Goal: Task Accomplishment & Management: Manage account settings

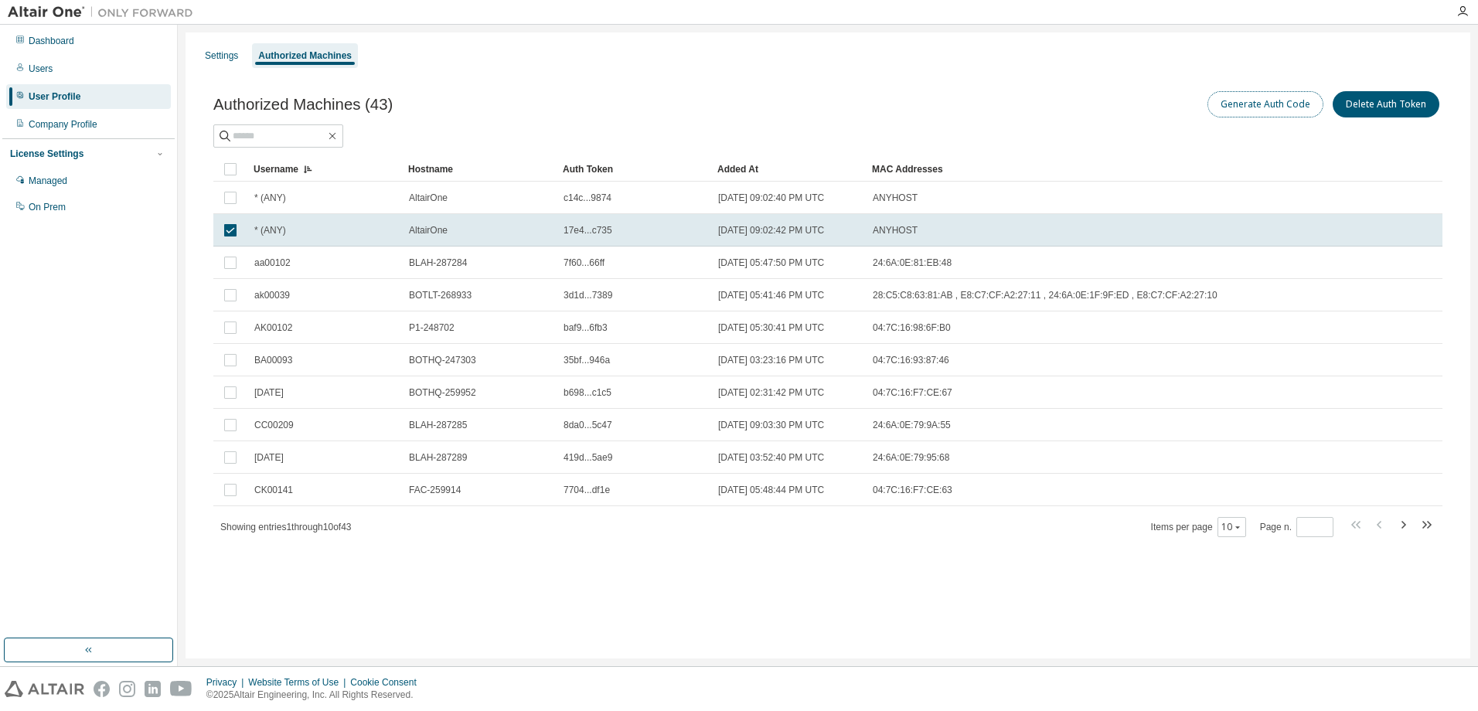
click at [1261, 102] on button "Generate Auth Code" at bounding box center [1265, 104] width 116 height 26
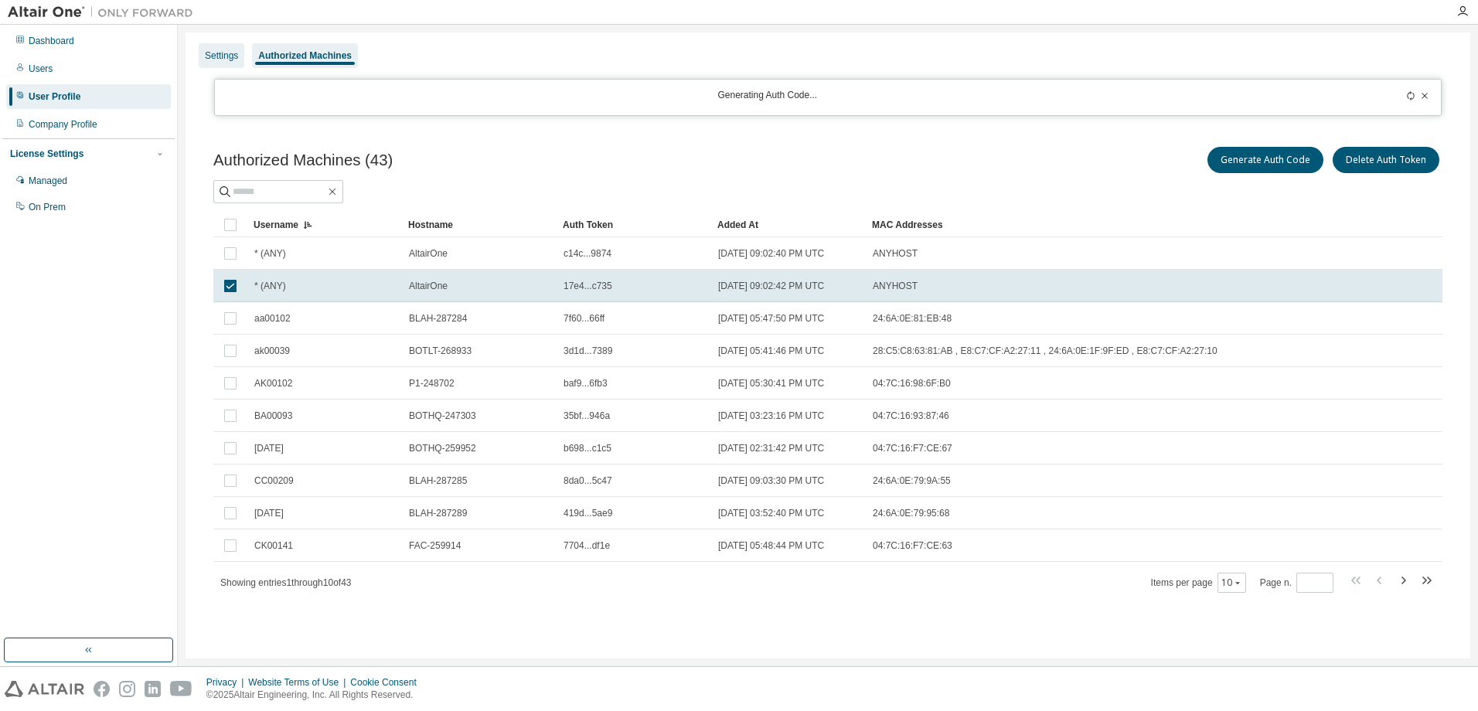
click at [237, 52] on div "Settings" at bounding box center [221, 55] width 33 height 12
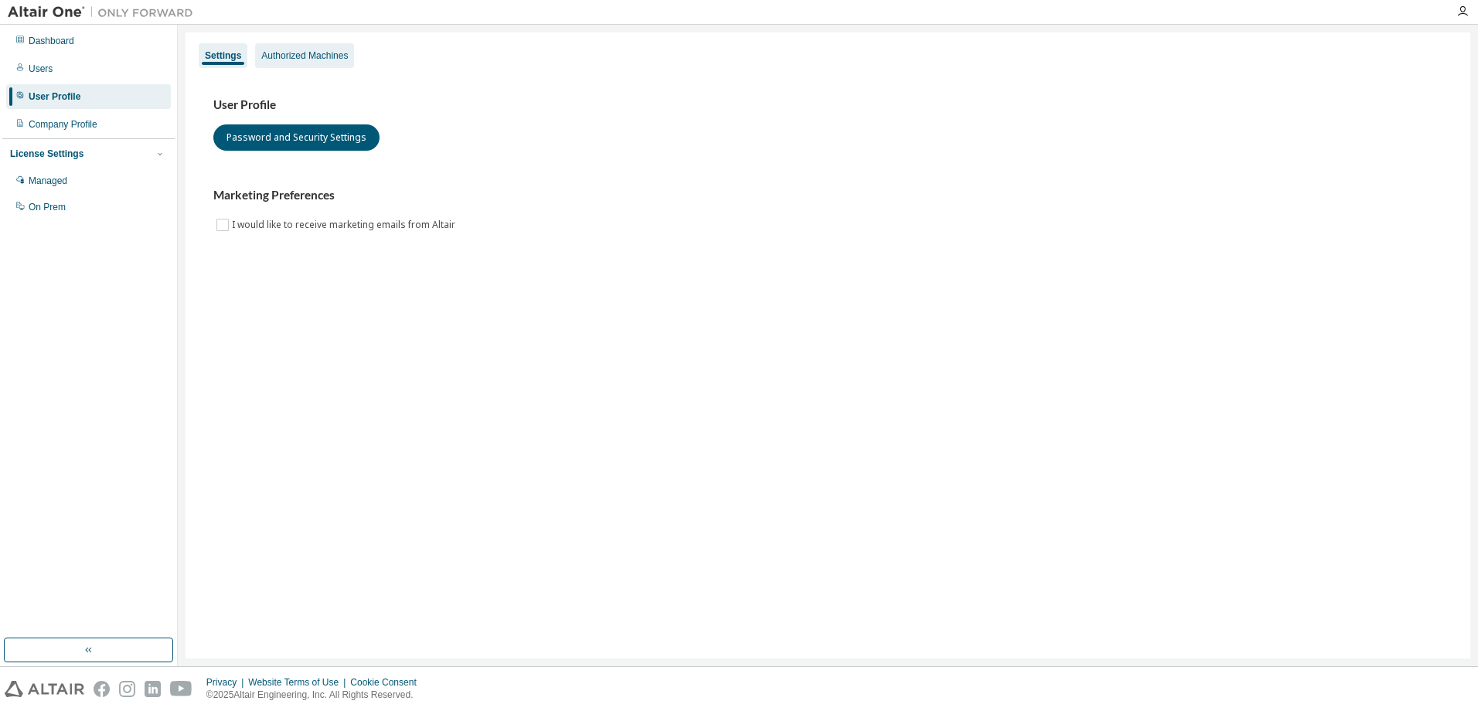
click at [288, 52] on div "Authorized Machines" at bounding box center [304, 55] width 87 height 12
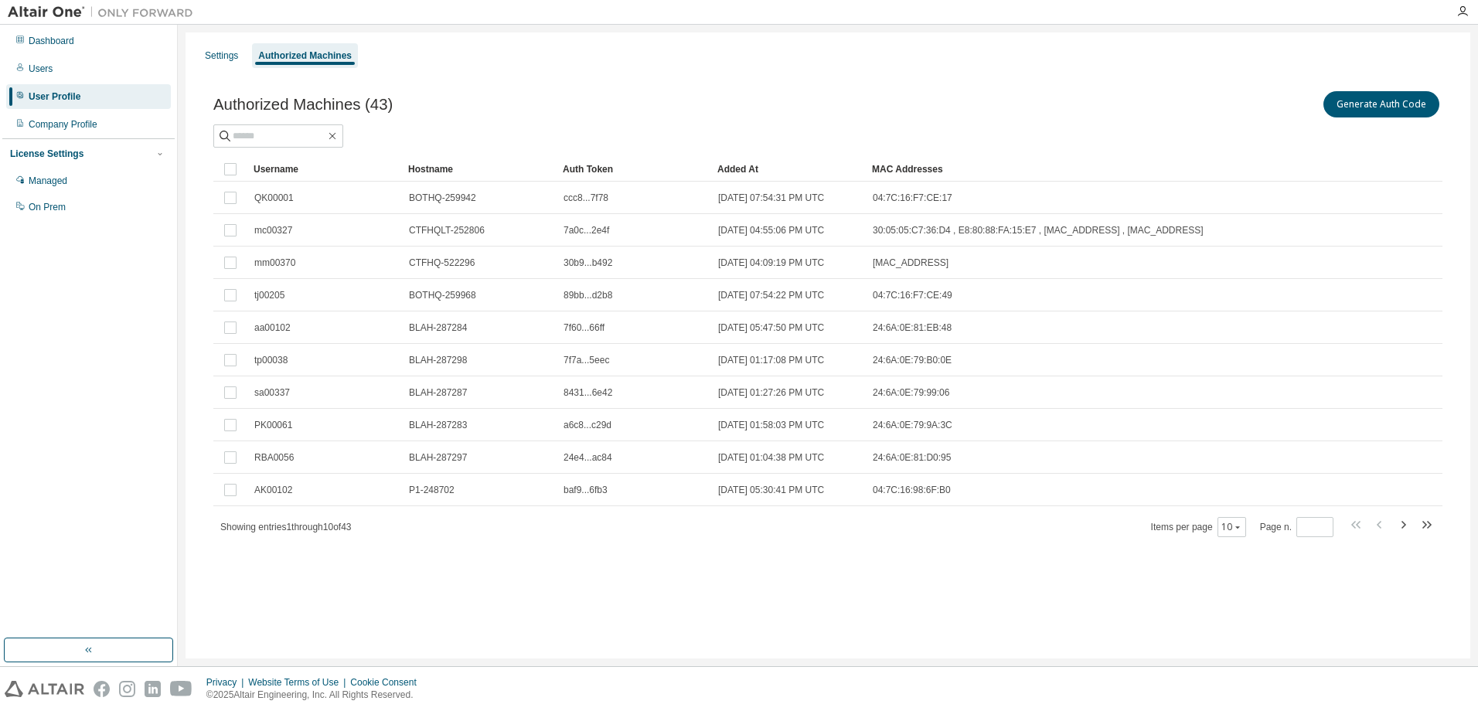
click at [271, 166] on div "Username" at bounding box center [325, 169] width 142 height 25
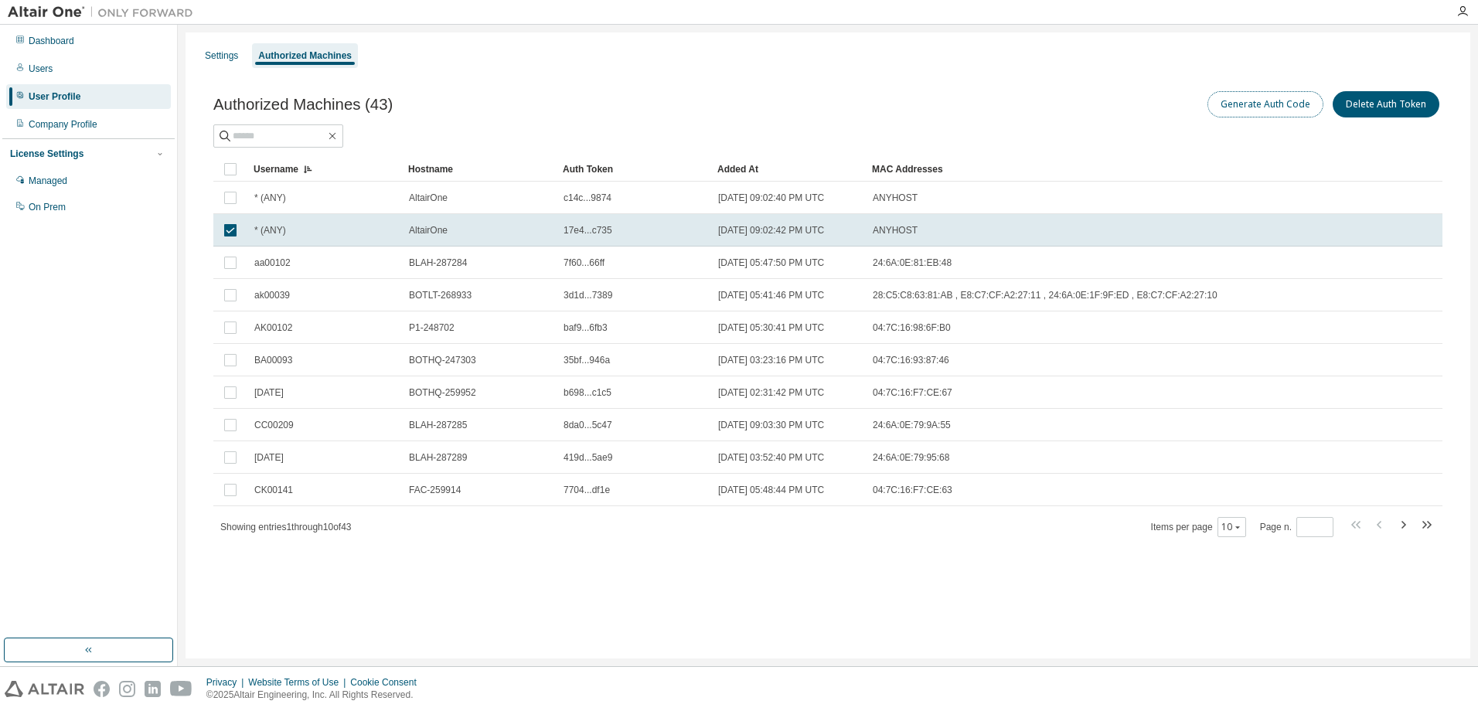
click at [1253, 108] on button "Generate Auth Code" at bounding box center [1265, 104] width 116 height 26
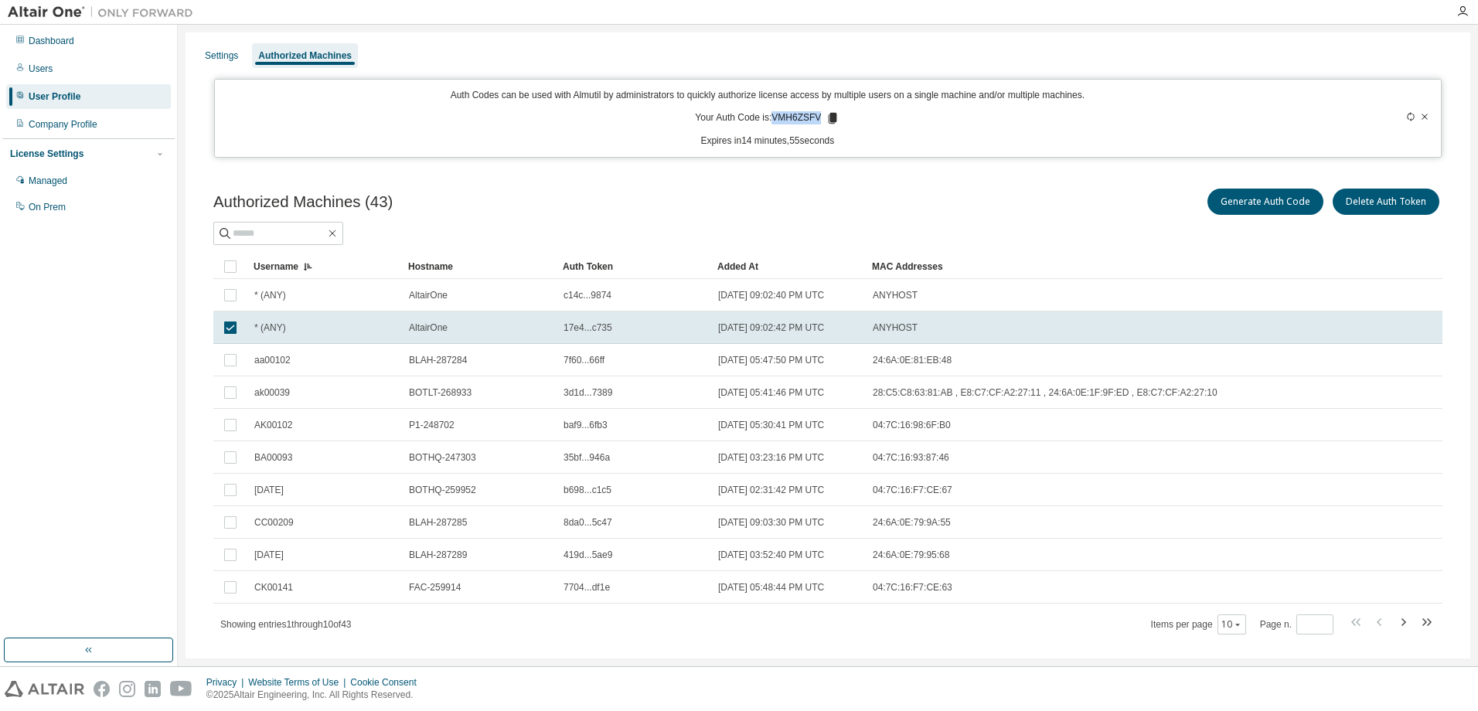
drag, startPoint x: 772, startPoint y: 123, endPoint x: 819, endPoint y: 122, distance: 46.4
click at [819, 122] on p "Your Auth Code is: VMH6ZSFV" at bounding box center [767, 118] width 145 height 14
drag, startPoint x: 819, startPoint y: 122, endPoint x: 800, endPoint y: 121, distance: 18.6
copy p "VMH6ZSFV"
click at [1420, 117] on icon at bounding box center [1424, 116] width 9 height 9
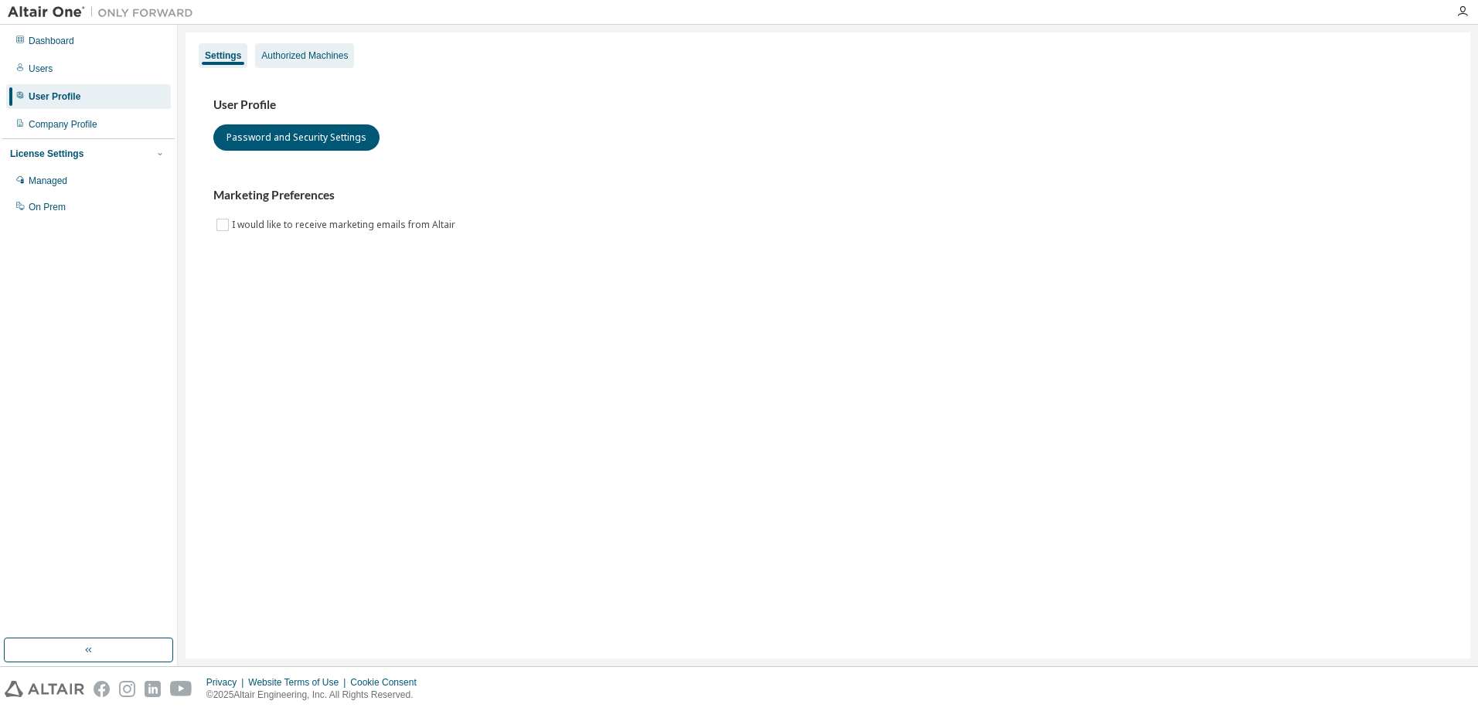
click at [293, 59] on div "Authorized Machines" at bounding box center [304, 55] width 87 height 12
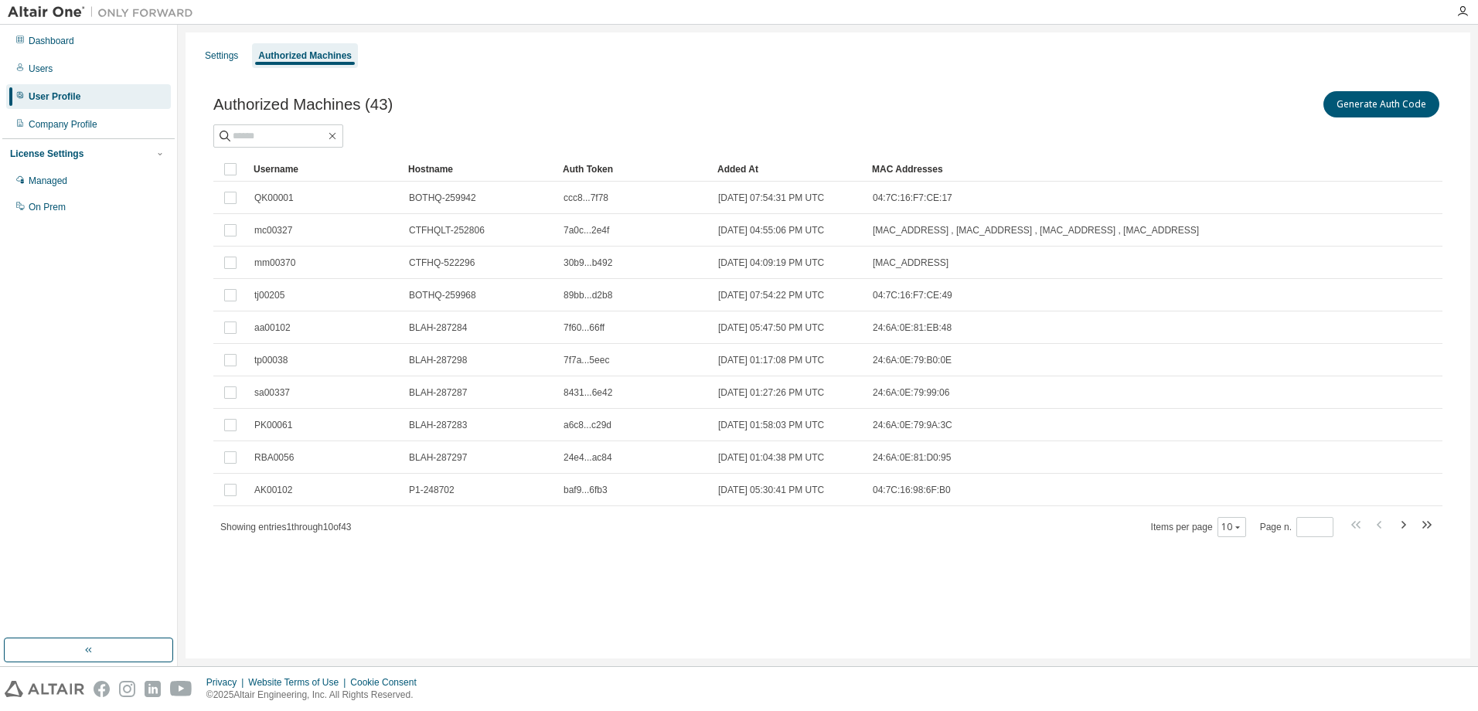
click at [274, 169] on div "Username" at bounding box center [325, 169] width 142 height 25
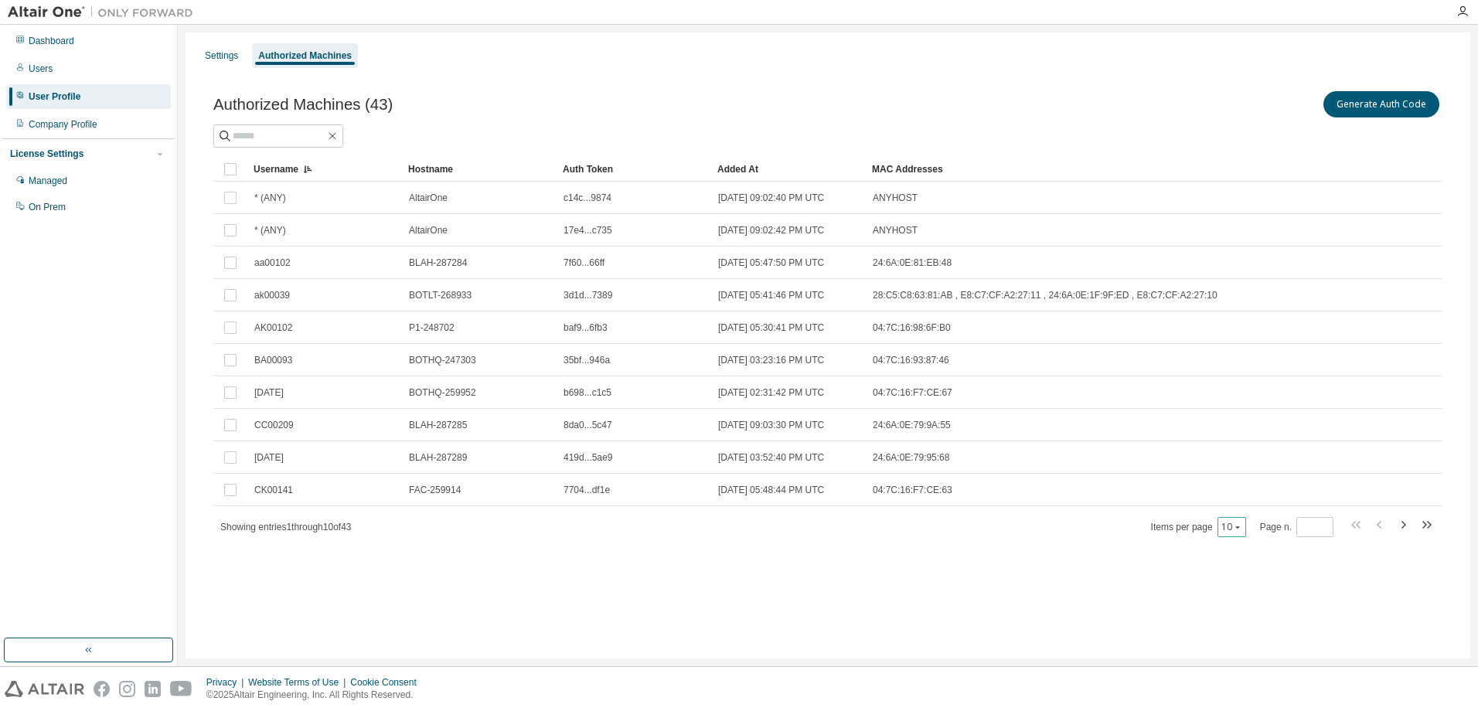
click at [1243, 533] on div "10" at bounding box center [1231, 527] width 29 height 20
click at [1242, 527] on icon "button" at bounding box center [1237, 527] width 9 height 9
click at [1241, 622] on div "100" at bounding box center [1282, 622] width 124 height 19
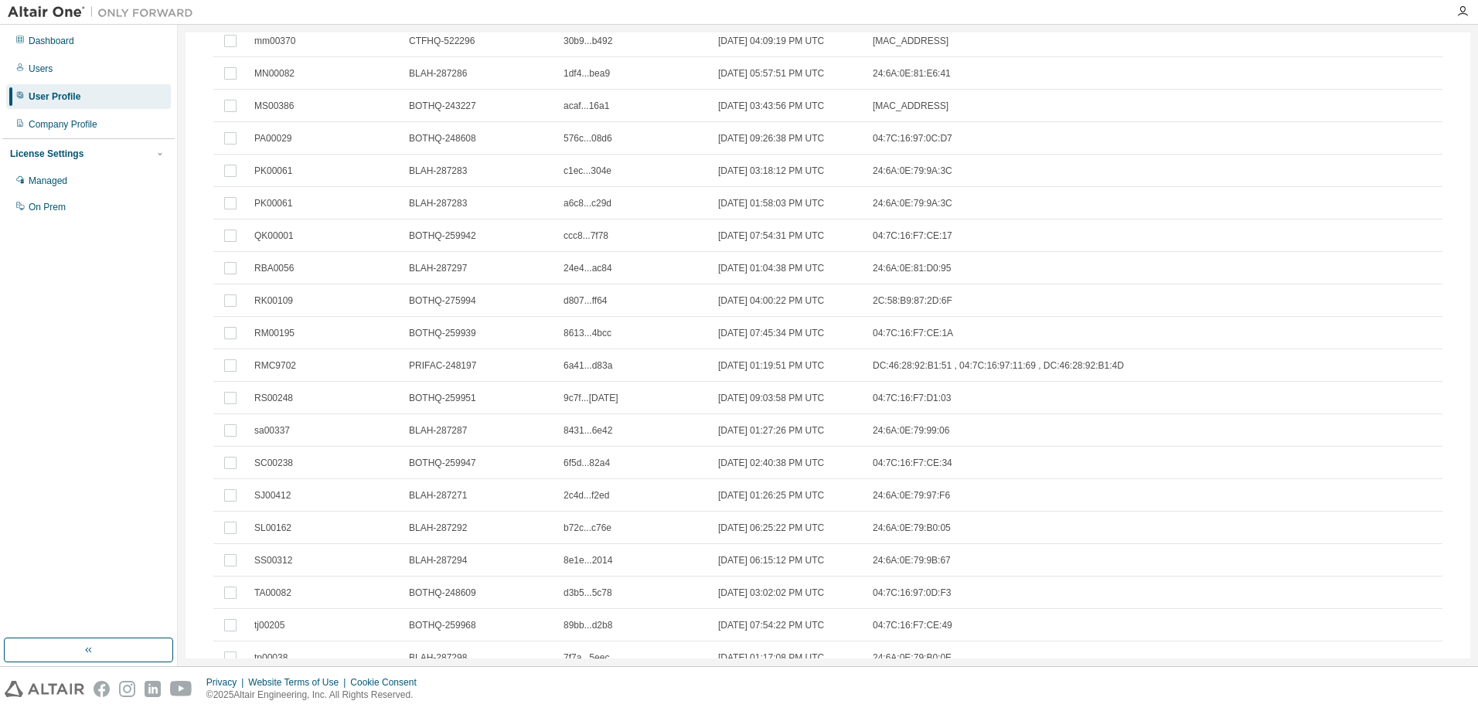
scroll to position [768, 0]
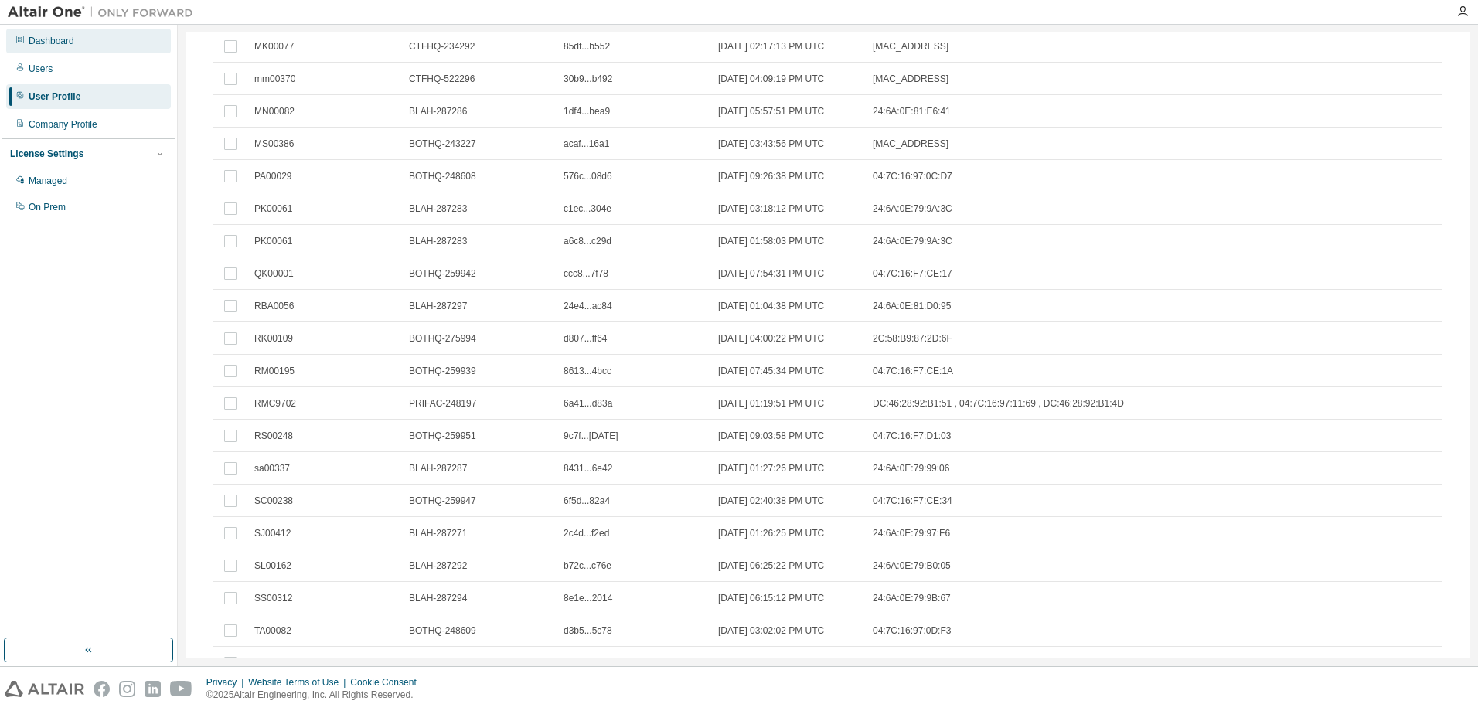
click at [57, 42] on div "Dashboard" at bounding box center [52, 41] width 46 height 12
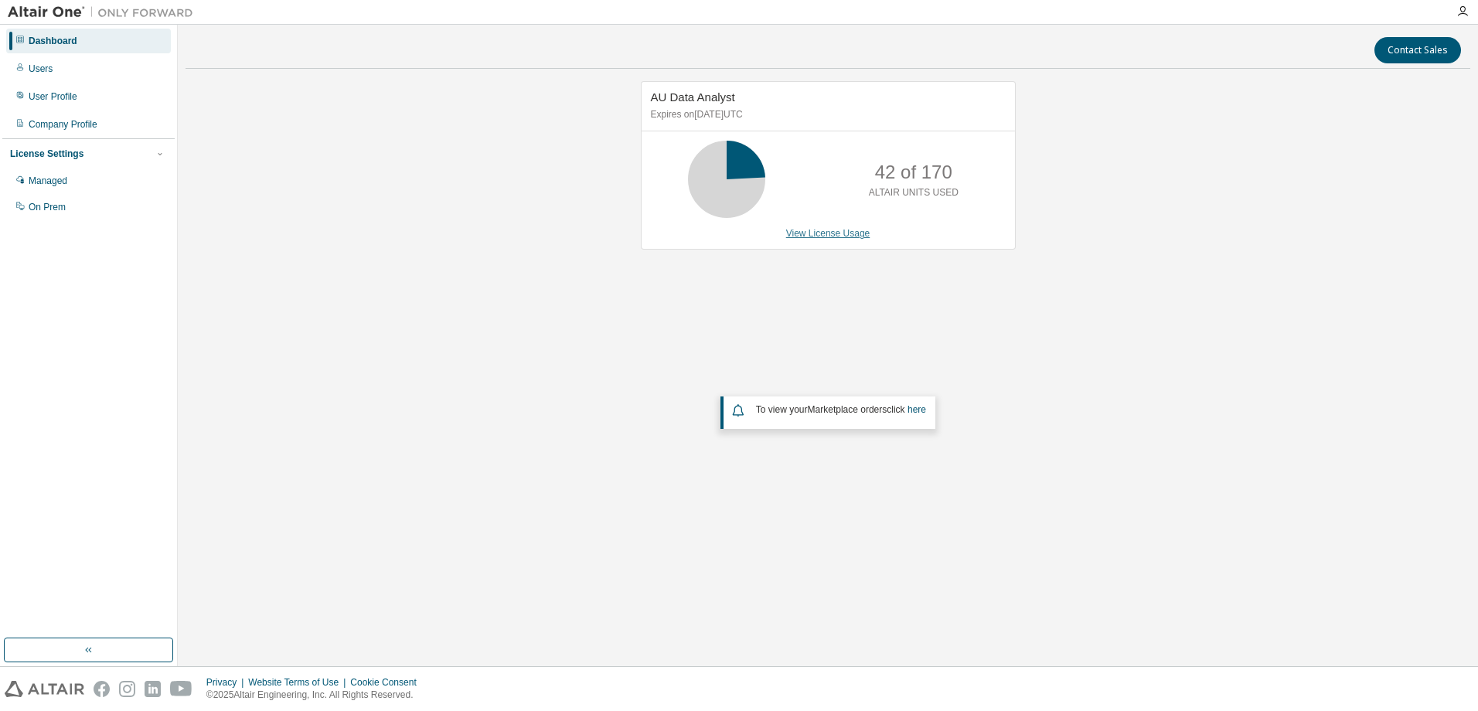
click at [814, 231] on link "View License Usage" at bounding box center [828, 233] width 84 height 11
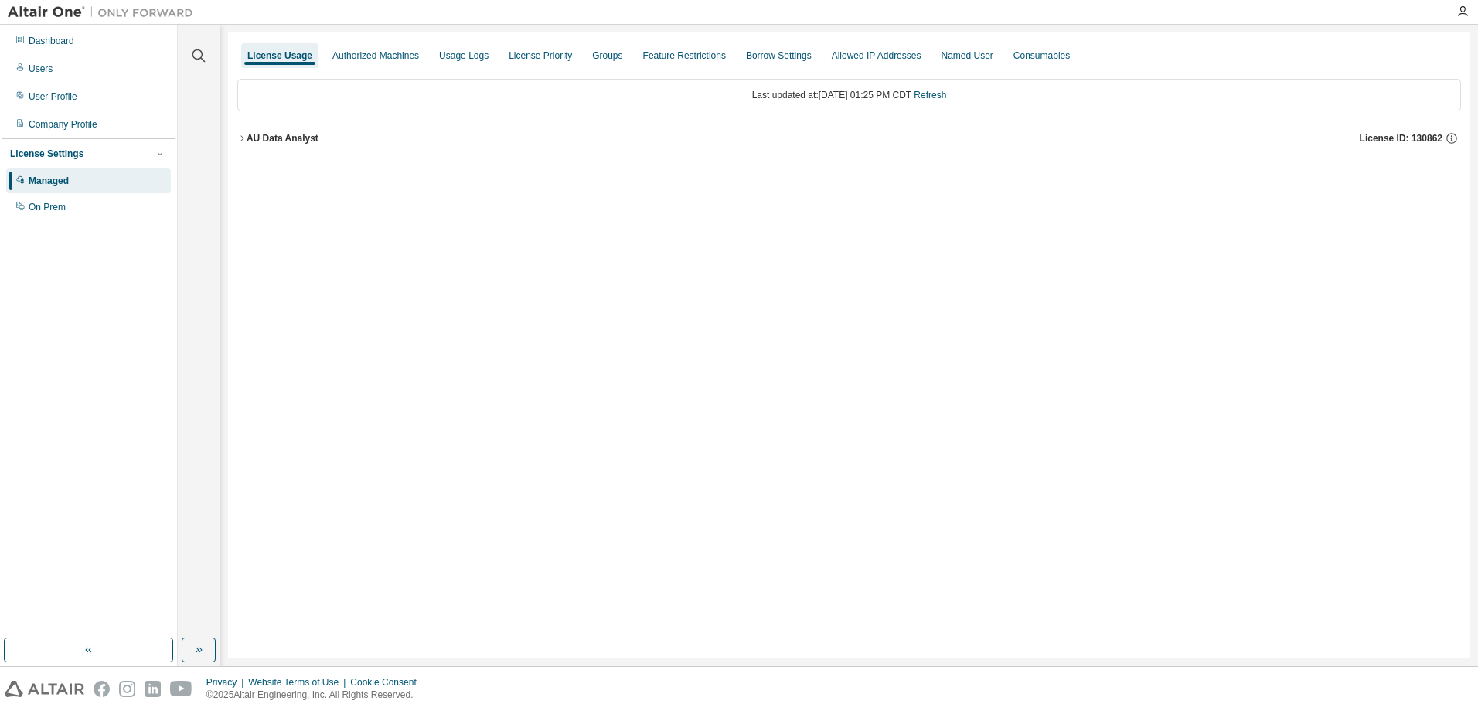
click at [279, 141] on div "AU Data Analyst" at bounding box center [283, 138] width 72 height 12
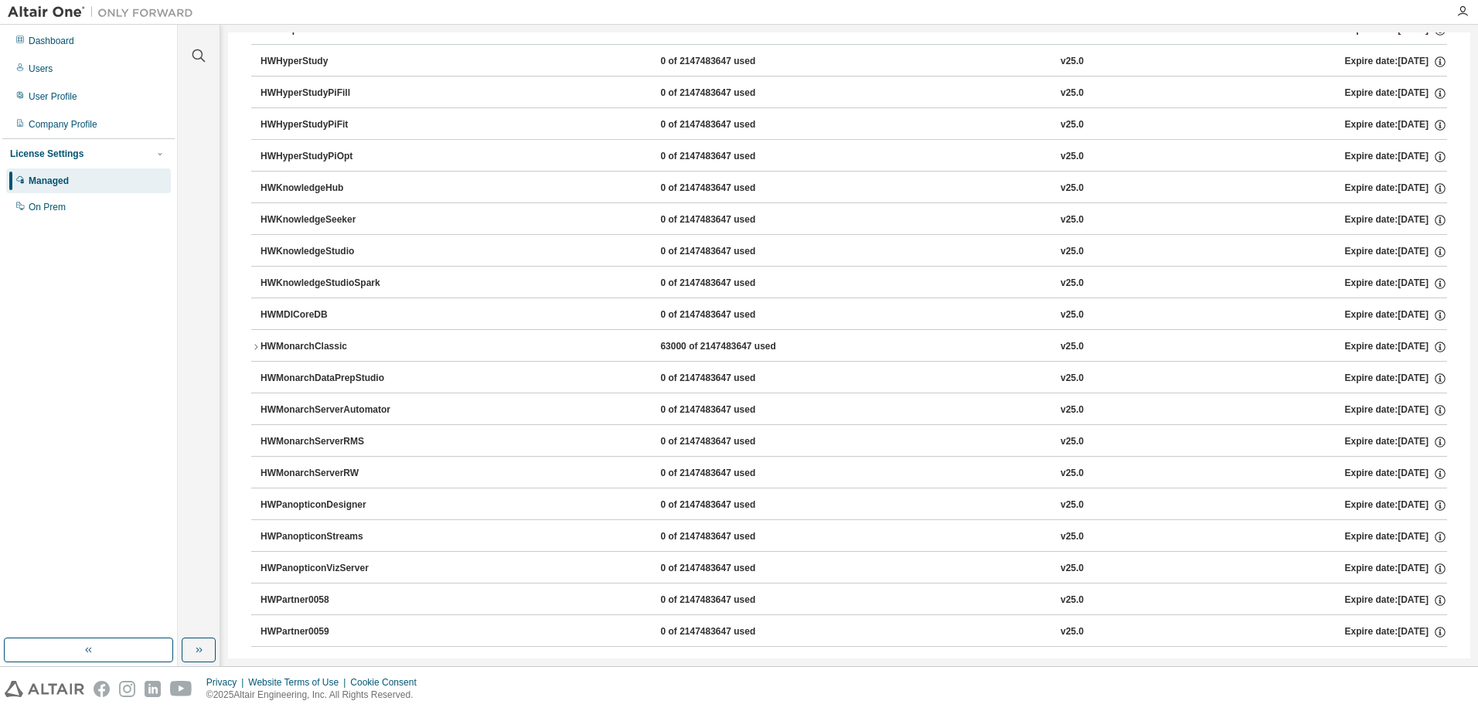
scroll to position [618, 0]
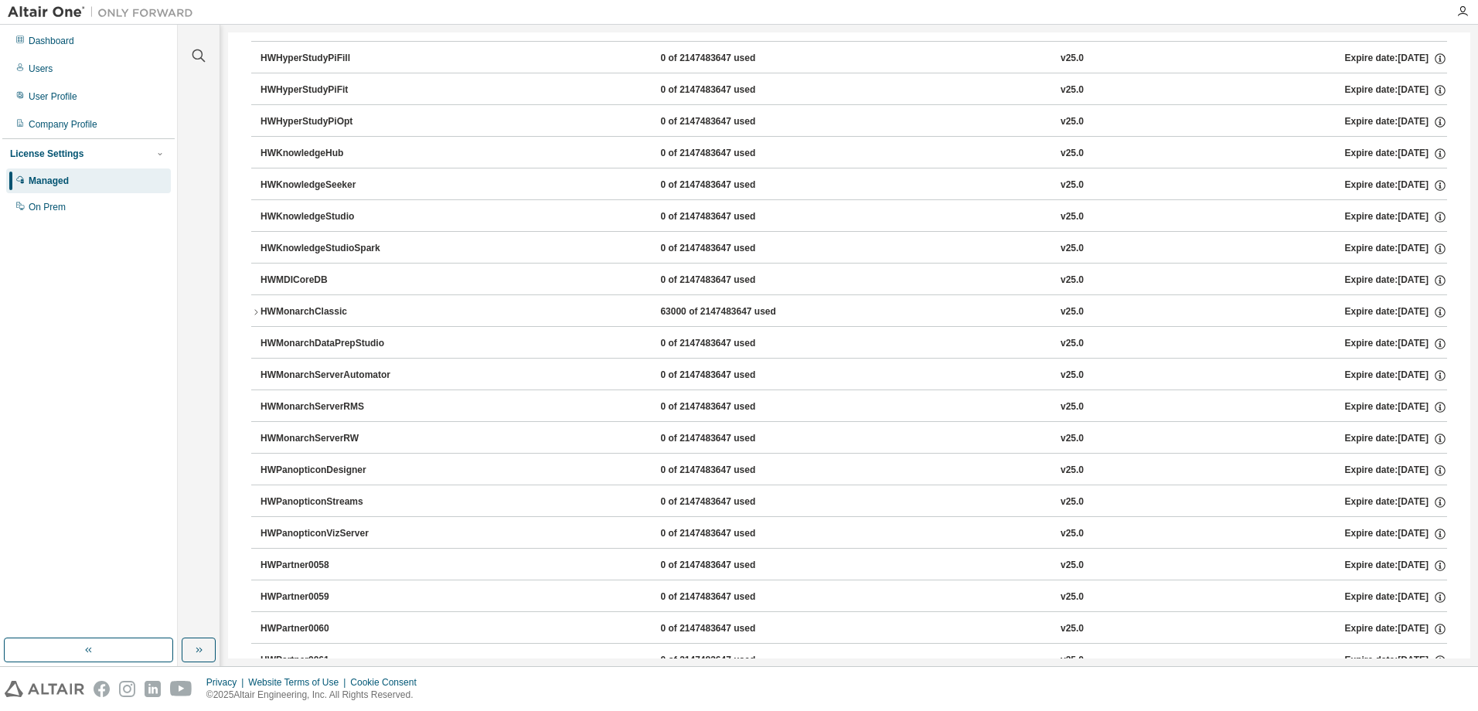
click at [313, 312] on div "HWMonarchClassic" at bounding box center [330, 312] width 139 height 14
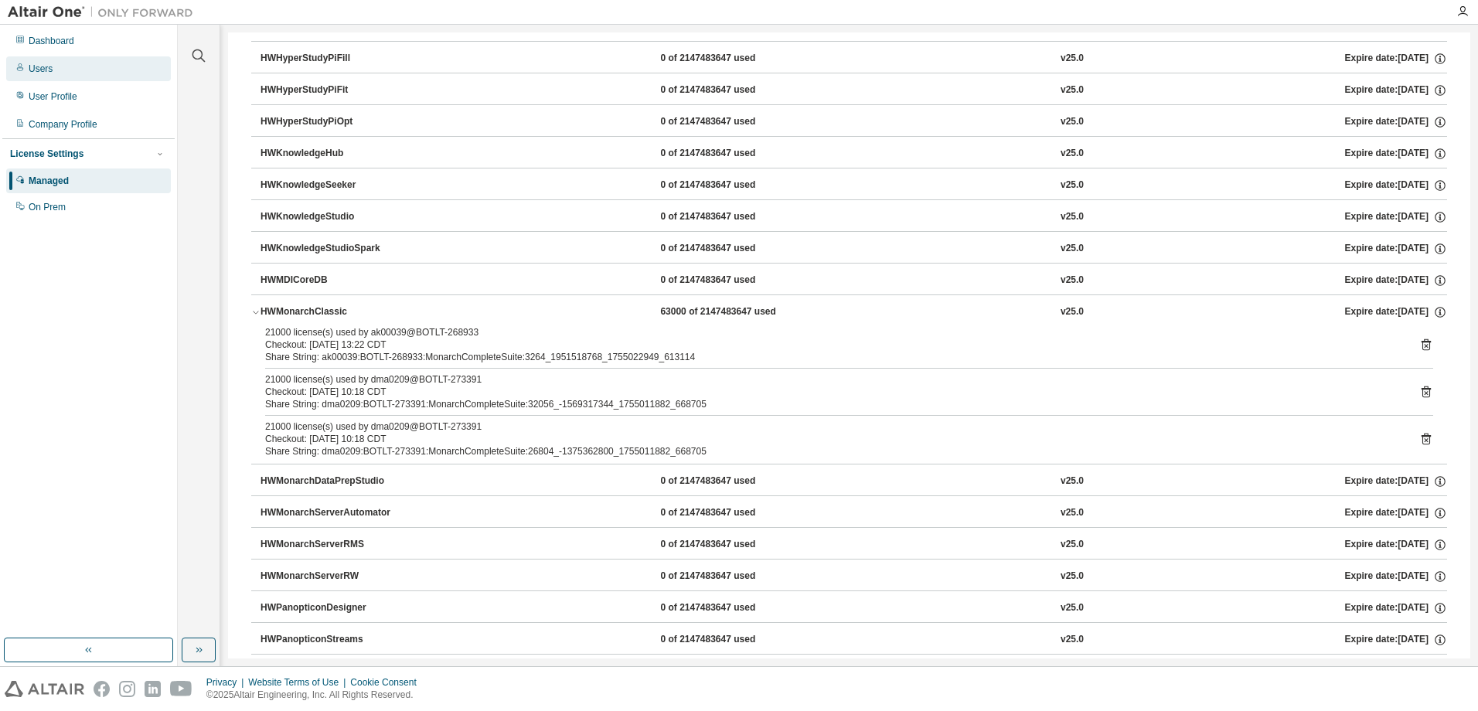
click at [49, 68] on div "Users" at bounding box center [41, 69] width 24 height 12
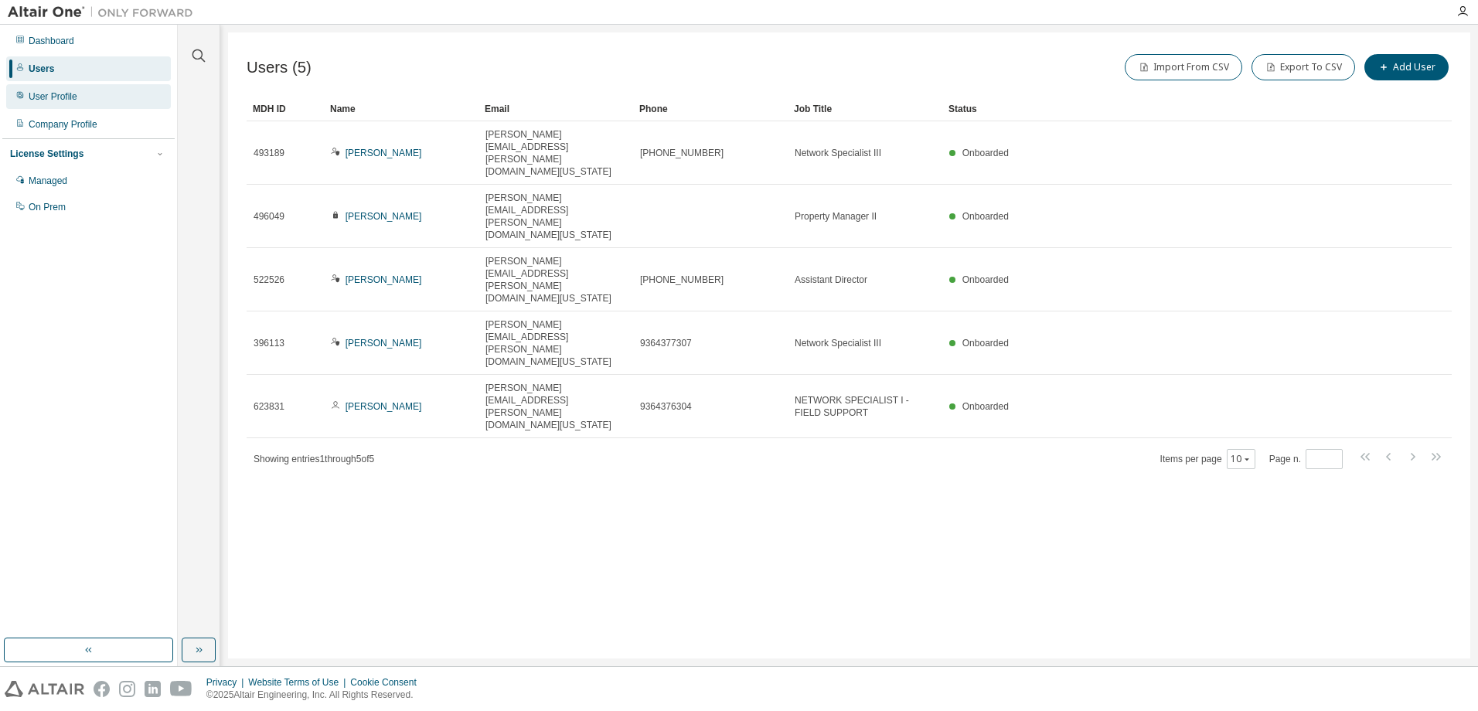
click at [50, 97] on div "User Profile" at bounding box center [53, 96] width 49 height 12
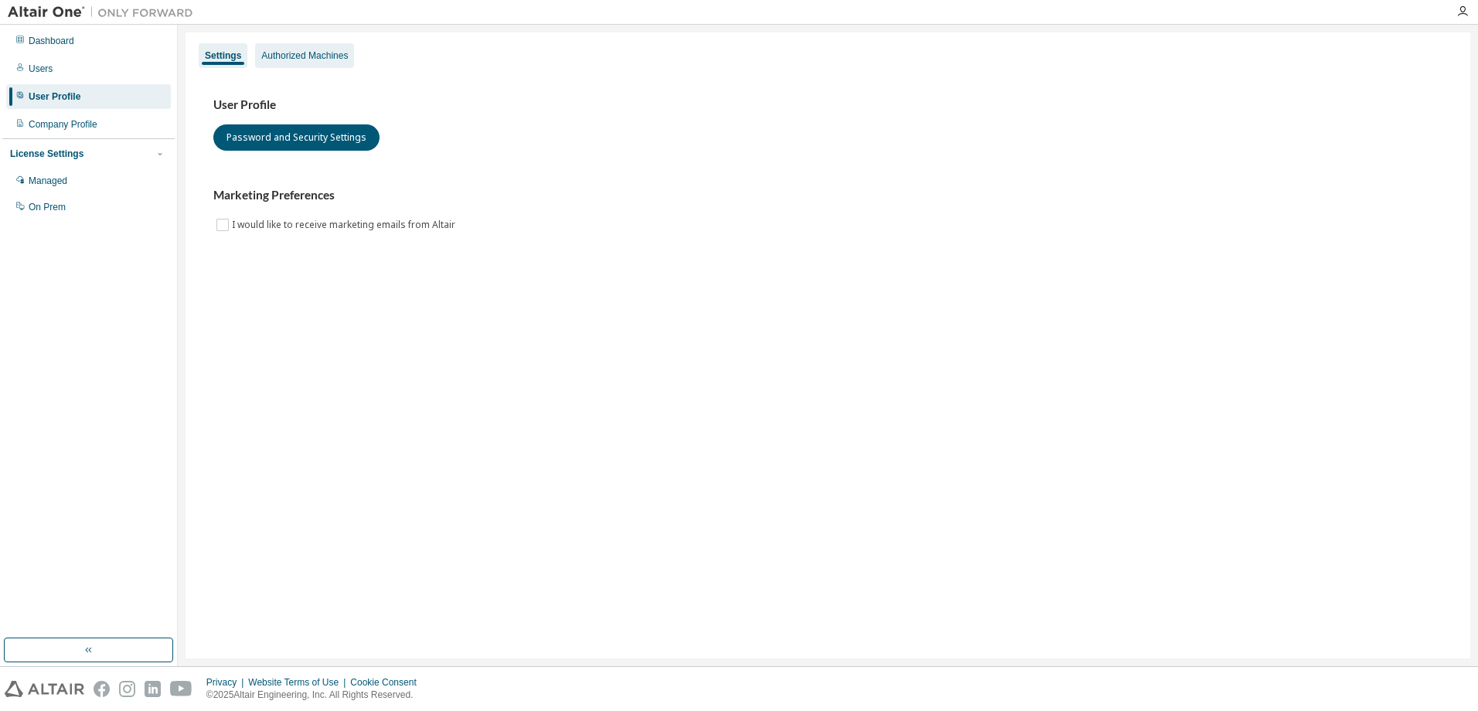
click at [294, 59] on div "Authorized Machines" at bounding box center [304, 55] width 87 height 12
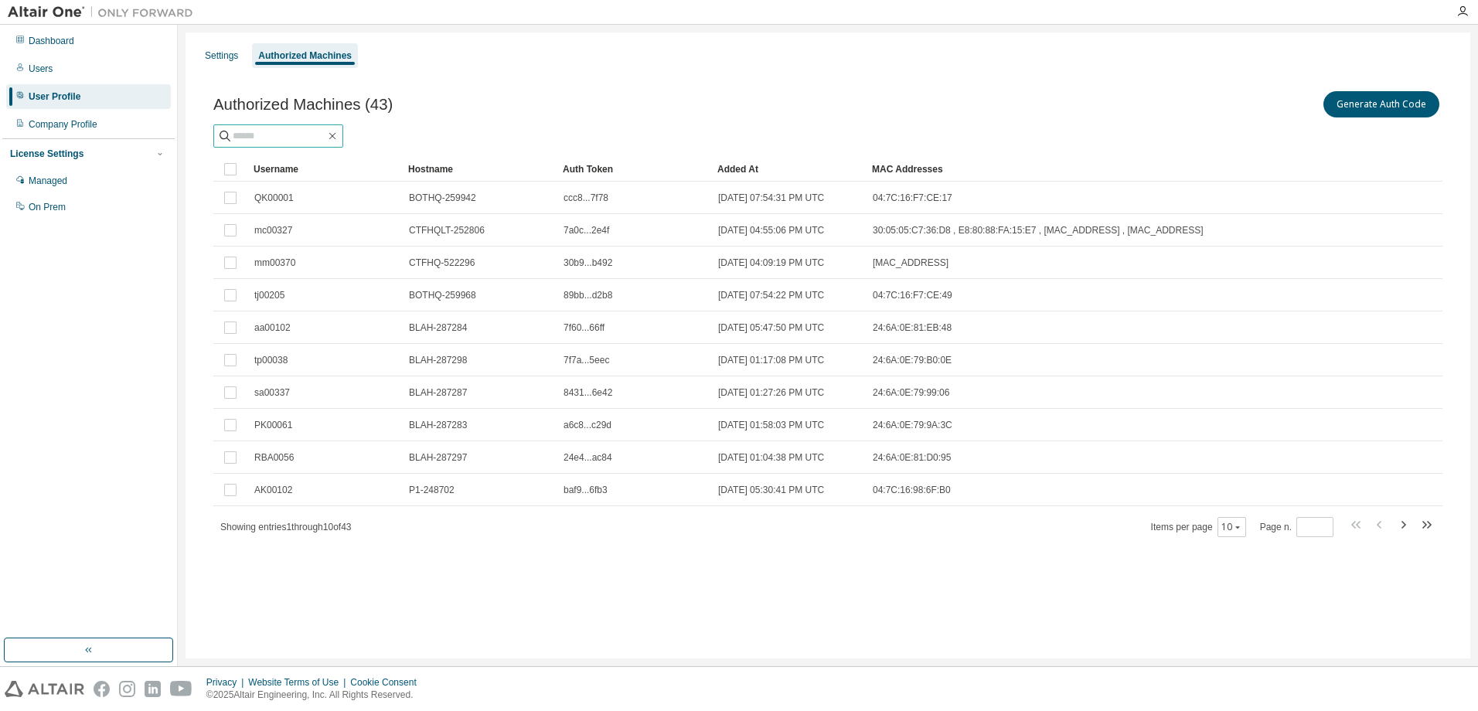
click at [285, 142] on input "text" at bounding box center [279, 135] width 93 height 15
type input "*******"
